Goal: Find specific page/section: Find specific page/section

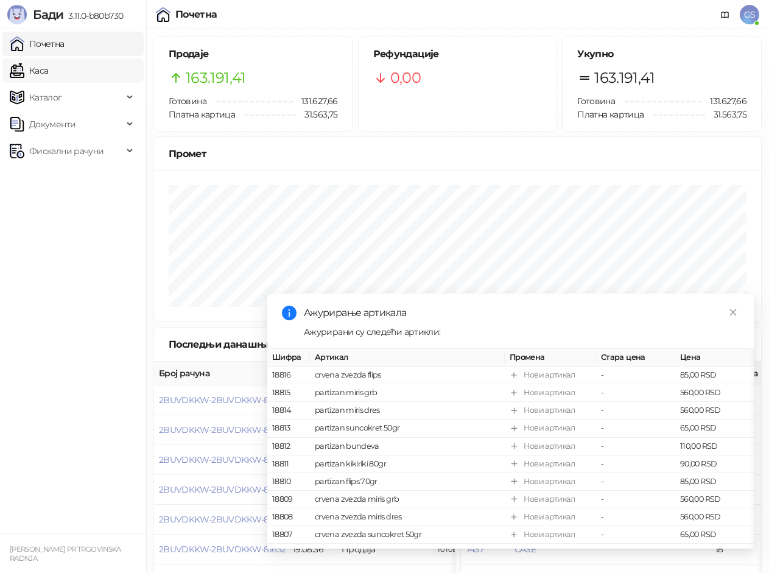
click at [48, 74] on link "Каса" at bounding box center [29, 70] width 38 height 24
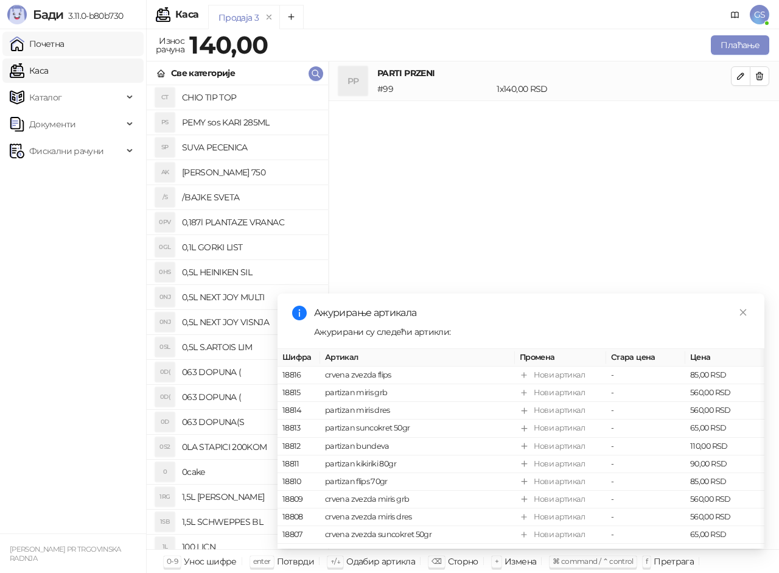
click at [65, 40] on link "Почетна" at bounding box center [37, 44] width 55 height 24
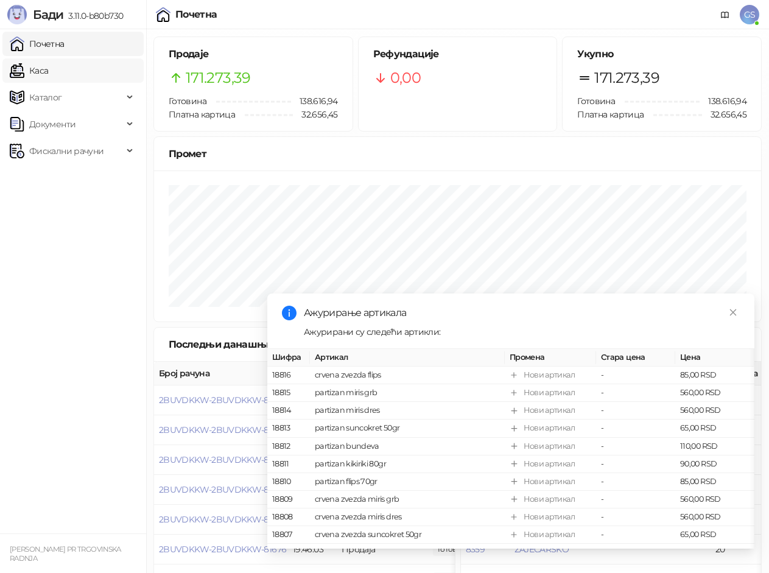
drag, startPoint x: 59, startPoint y: 43, endPoint x: 69, endPoint y: 75, distance: 34.3
click at [60, 43] on link "Почетна" at bounding box center [37, 44] width 55 height 24
click at [48, 71] on link "Каса" at bounding box center [29, 70] width 38 height 24
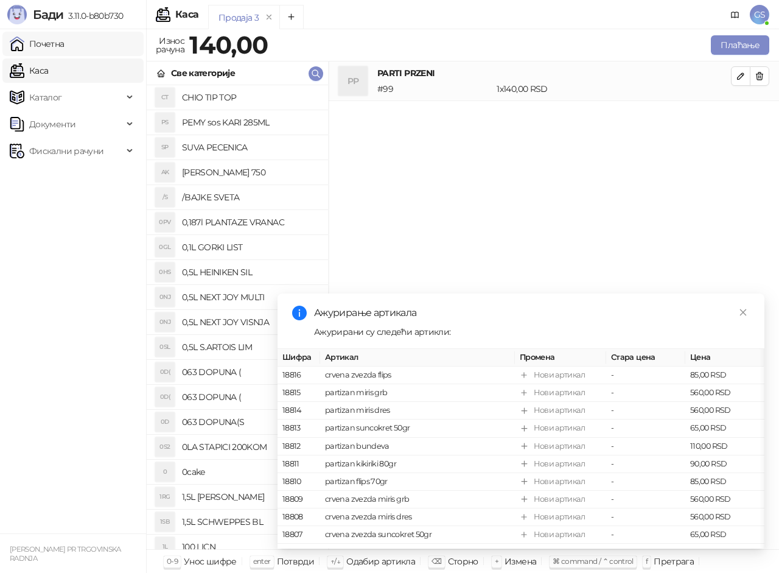
click at [63, 47] on link "Почетна" at bounding box center [37, 44] width 55 height 24
